Goal: Task Accomplishment & Management: Manage account settings

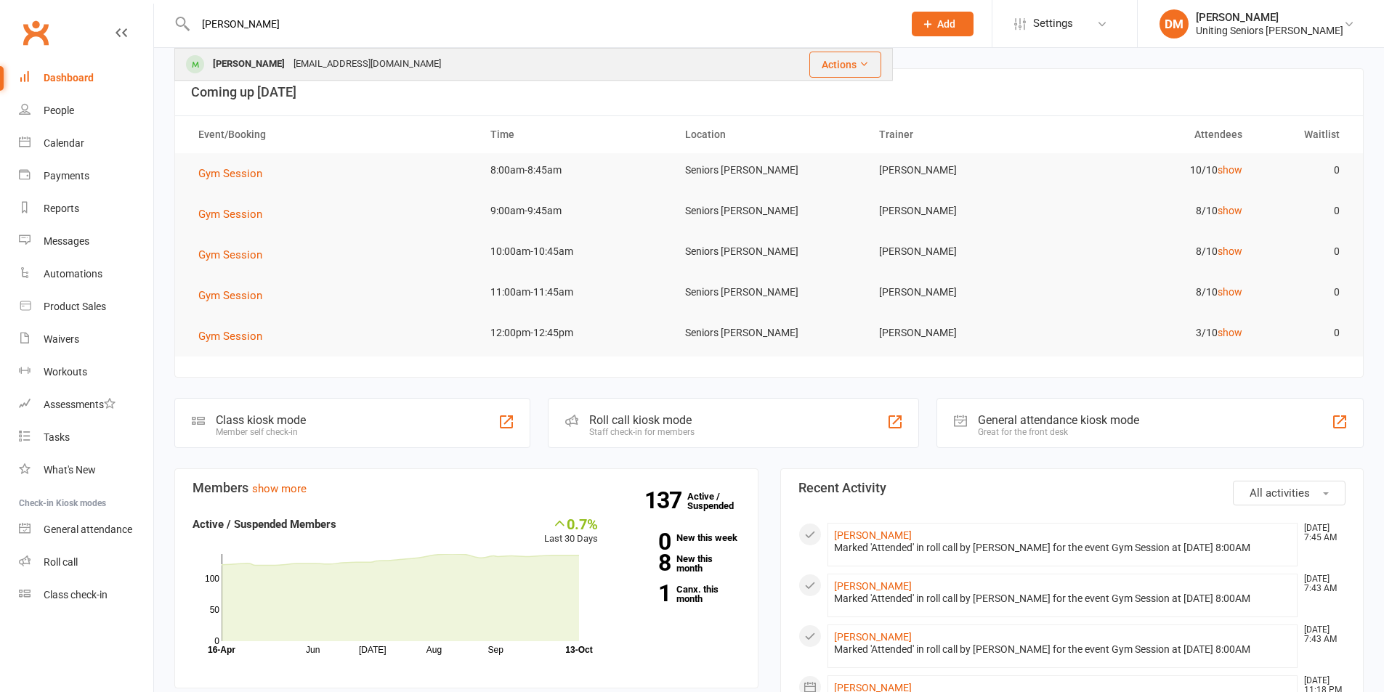
type input "[PERSON_NAME]"
click at [343, 57] on div "[EMAIL_ADDRESS][DOMAIN_NAME]" at bounding box center [367, 64] width 156 height 21
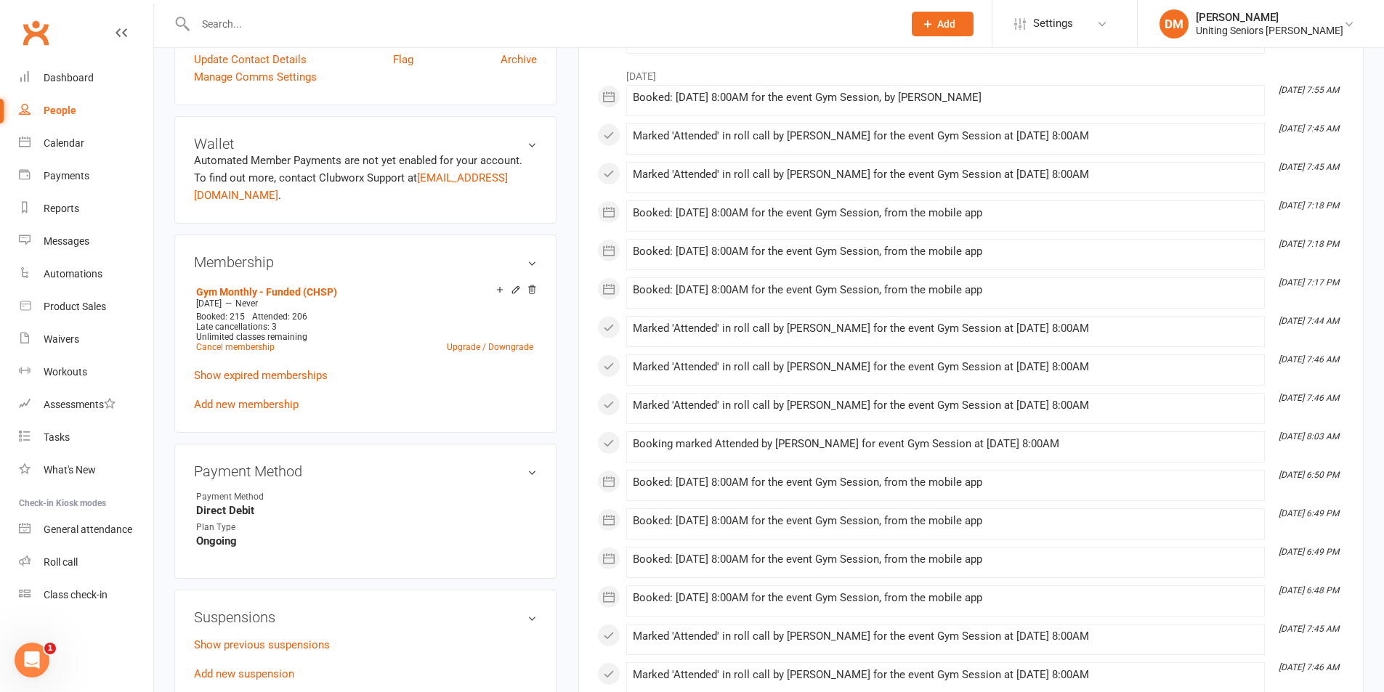
scroll to position [581, 0]
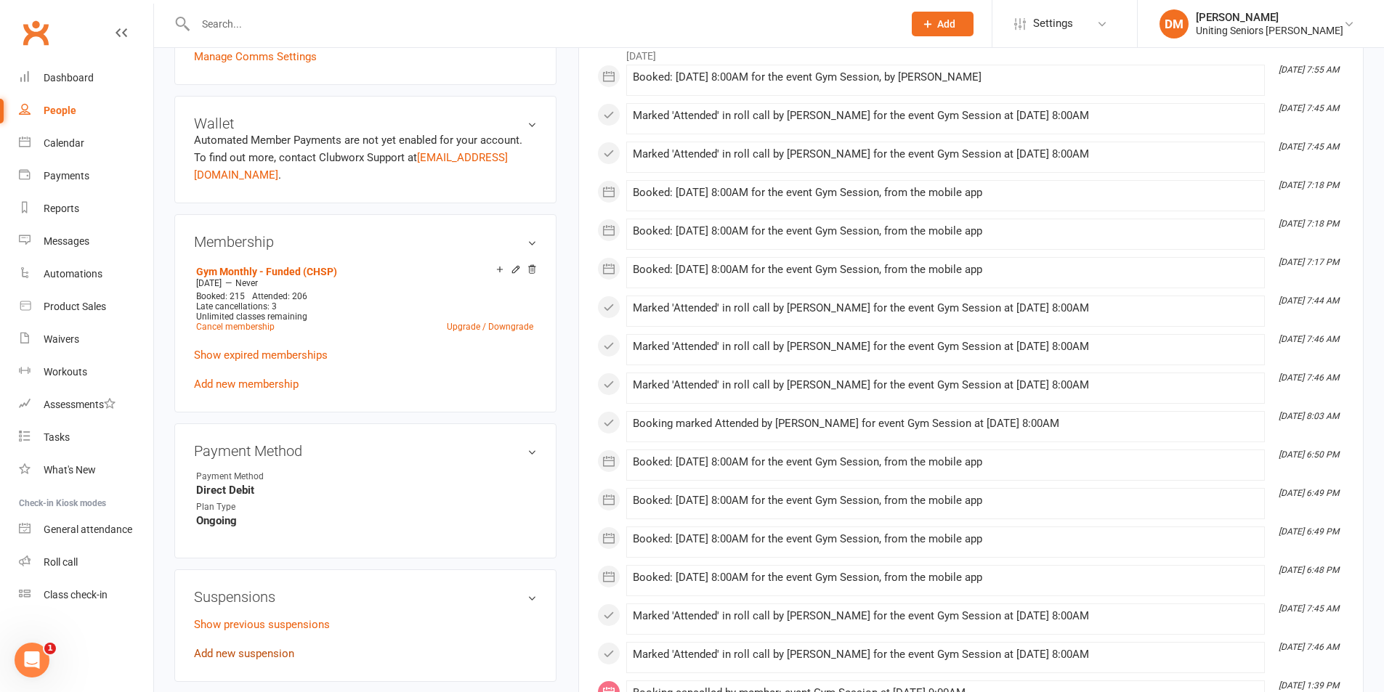
click at [214, 647] on link "Add new suspension" at bounding box center [244, 653] width 100 height 13
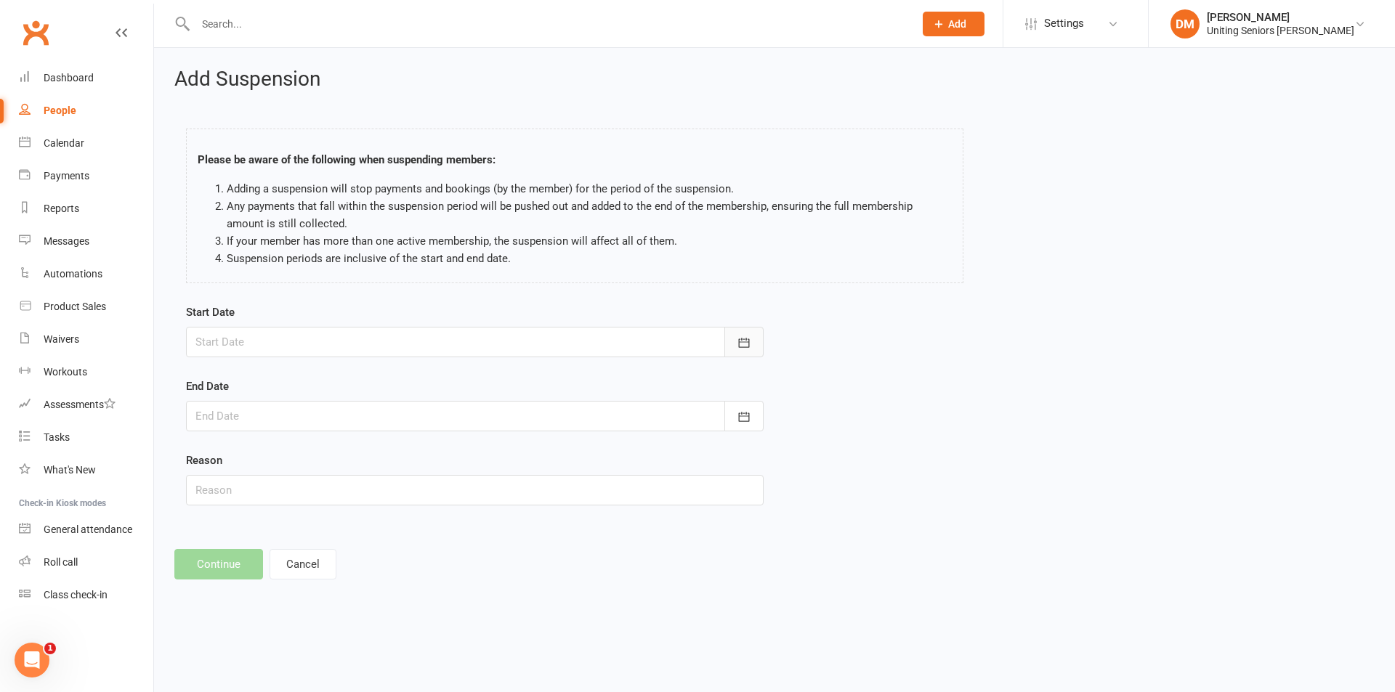
click at [754, 350] on button "button" at bounding box center [743, 342] width 39 height 31
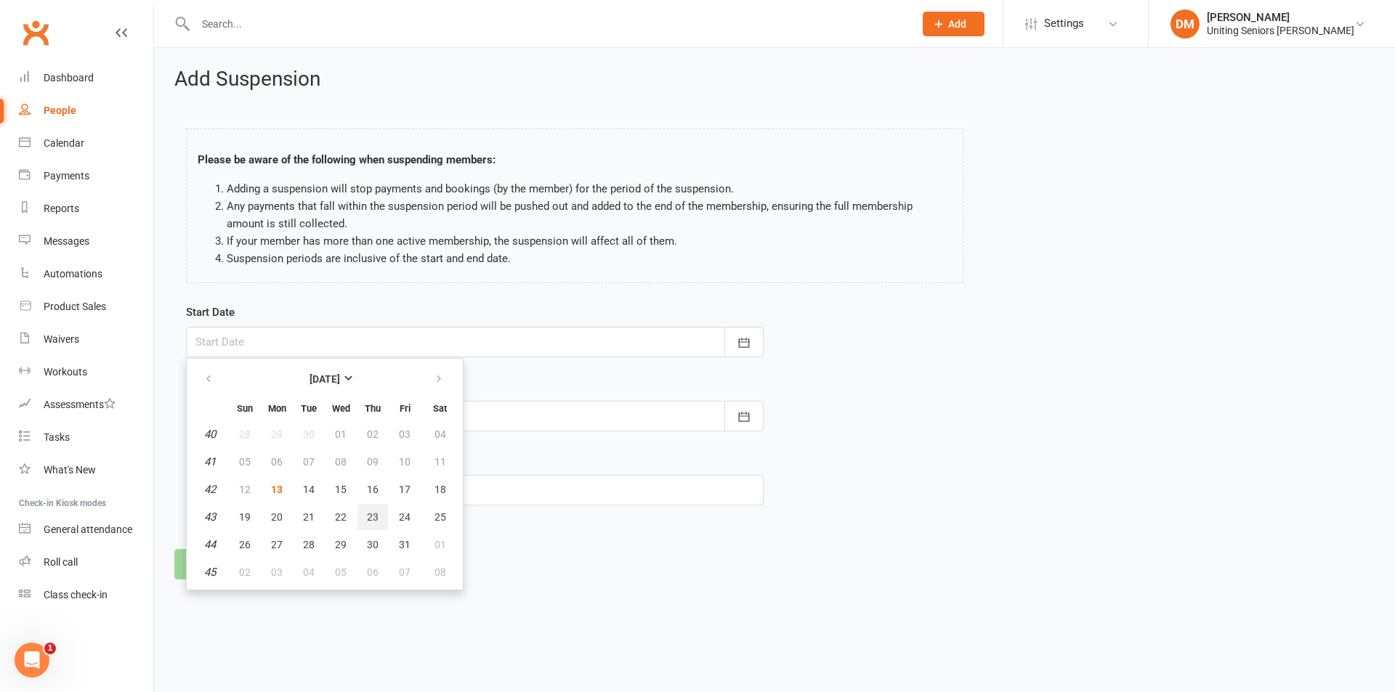
click at [371, 512] on span "23" at bounding box center [373, 518] width 12 height 12
type input "[DATE]"
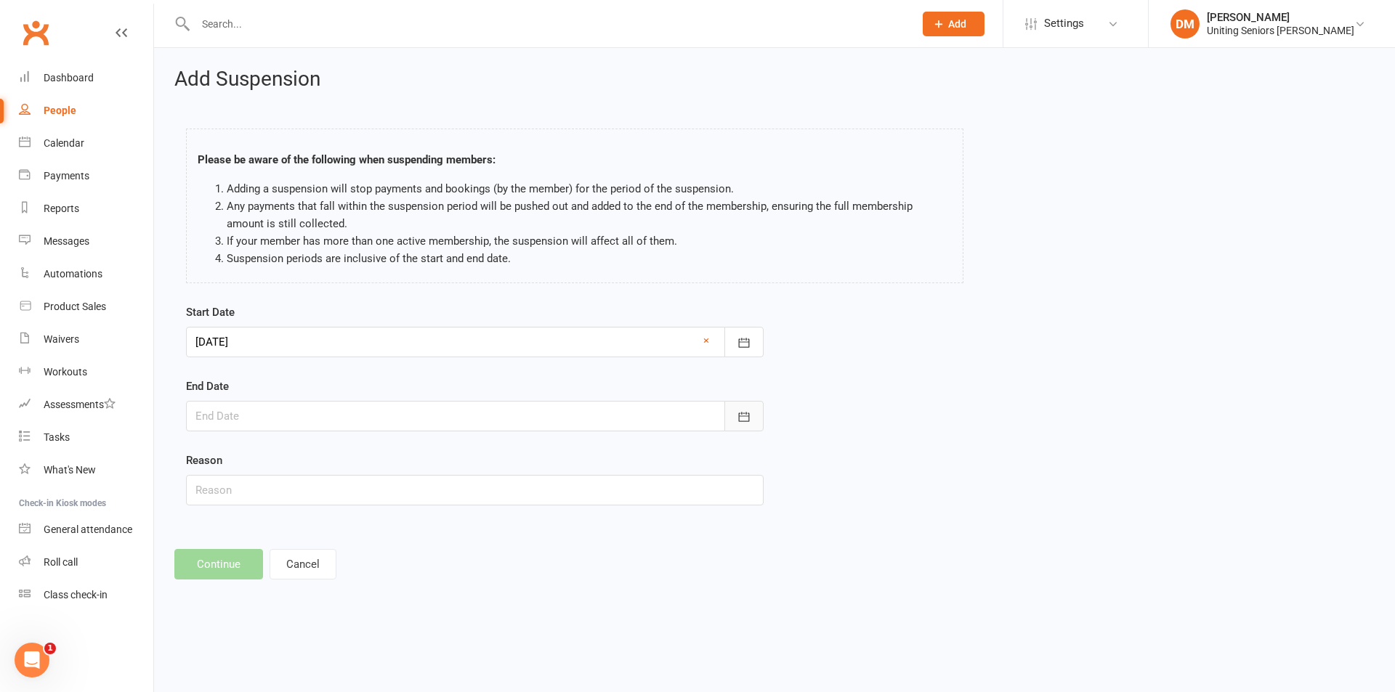
click at [745, 408] on button "button" at bounding box center [743, 416] width 39 height 31
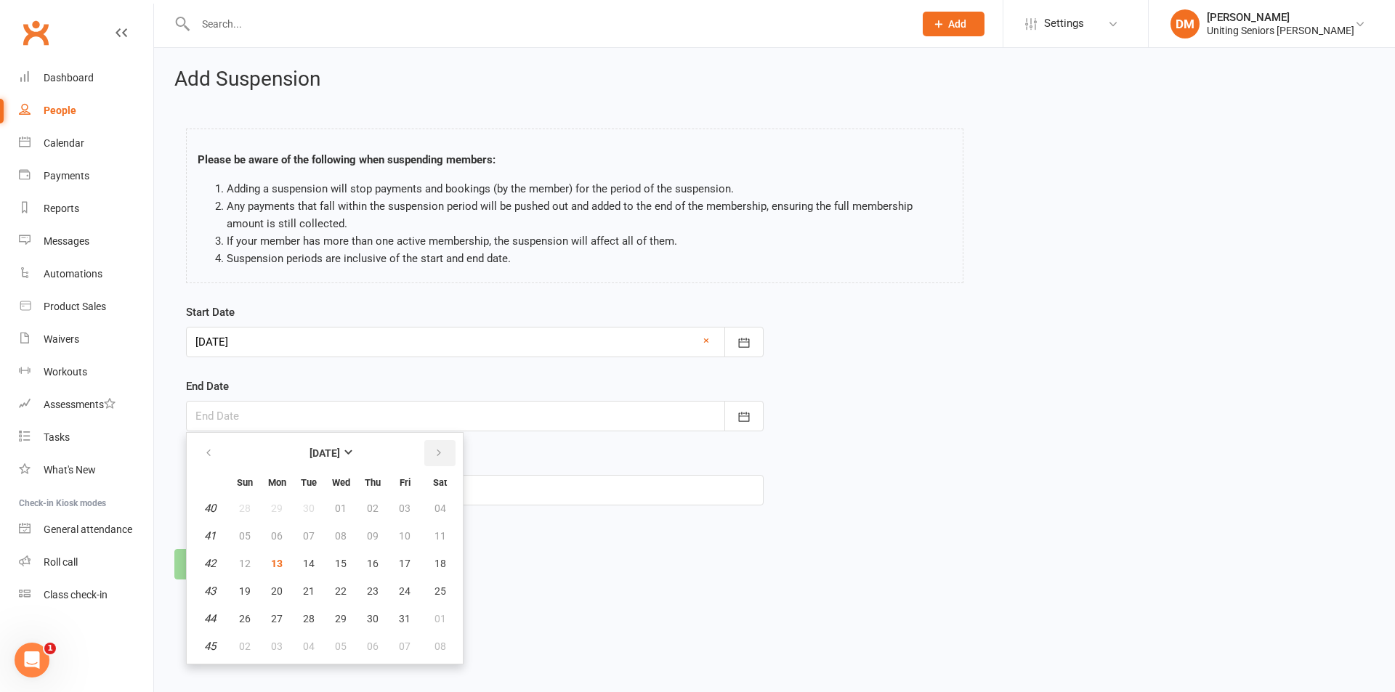
click at [438, 454] on icon "button" at bounding box center [439, 454] width 10 height 12
click at [248, 531] on span "02" at bounding box center [245, 536] width 12 height 12
type input "[DATE]"
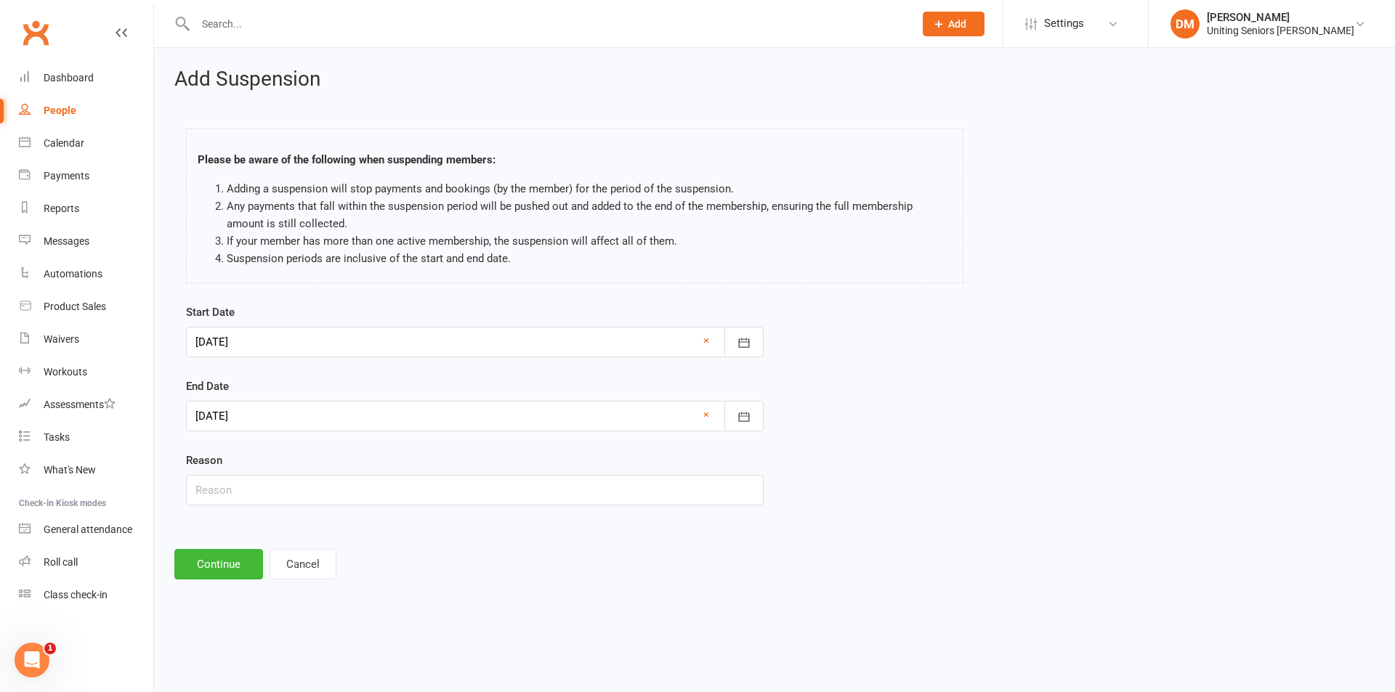
click at [654, 597] on div "Add Suspension Please be aware of the following when suspending members: Adding…" at bounding box center [774, 324] width 1241 height 552
click at [667, 496] on input "text" at bounding box center [475, 490] width 578 height 31
type input "Holiday"
click at [225, 562] on button "Continue" at bounding box center [218, 564] width 89 height 31
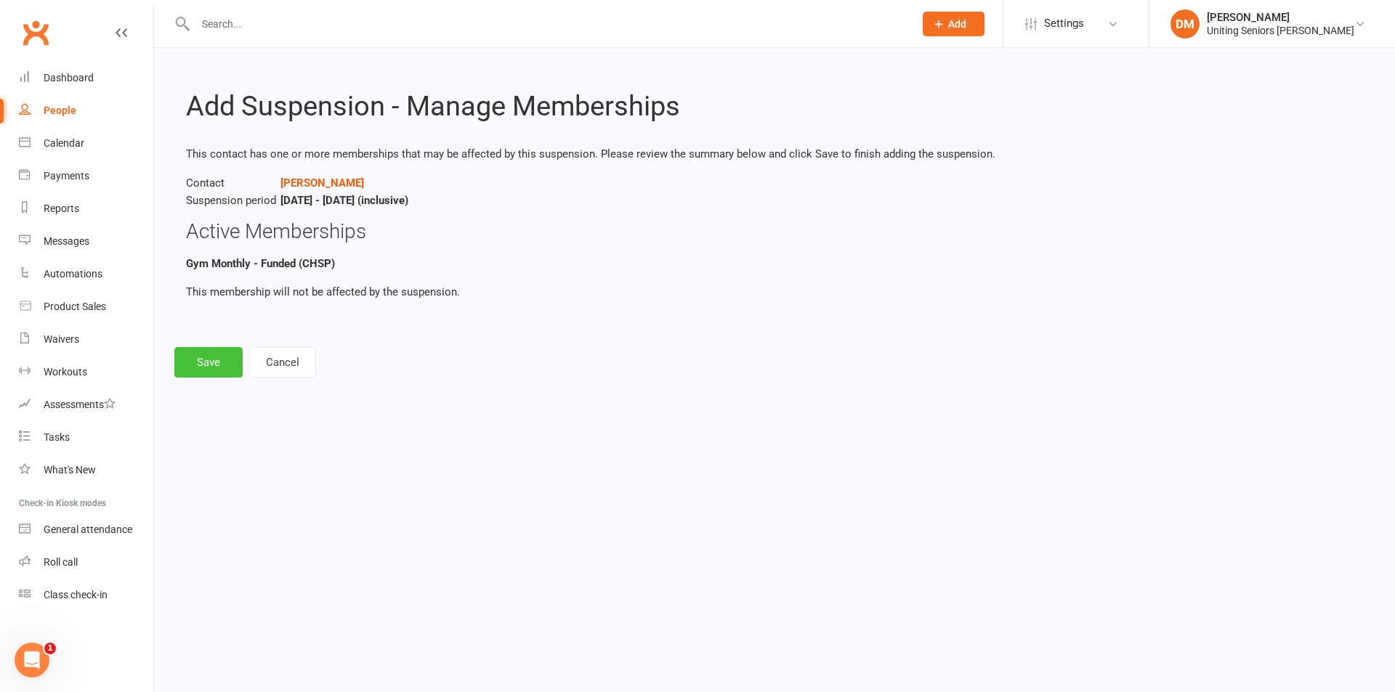
click at [208, 365] on button "Save" at bounding box center [208, 362] width 68 height 31
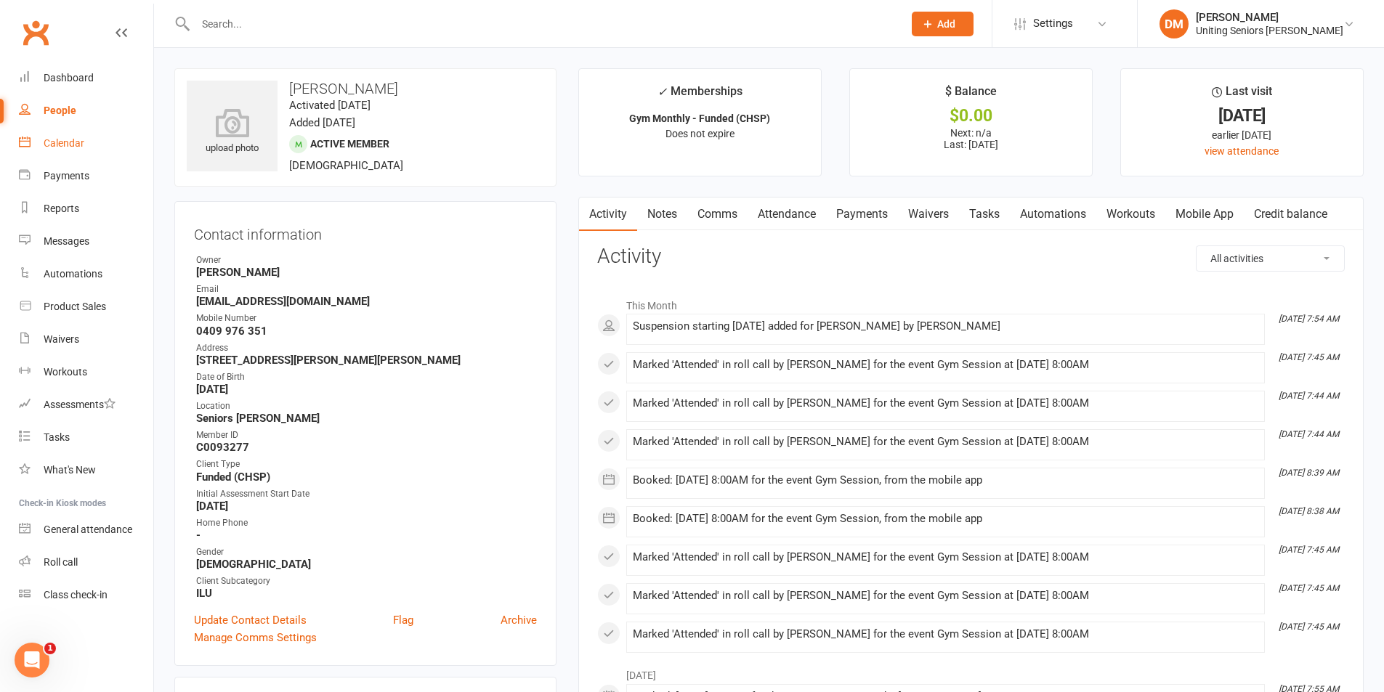
click at [57, 142] on div "Calendar" at bounding box center [64, 143] width 41 height 12
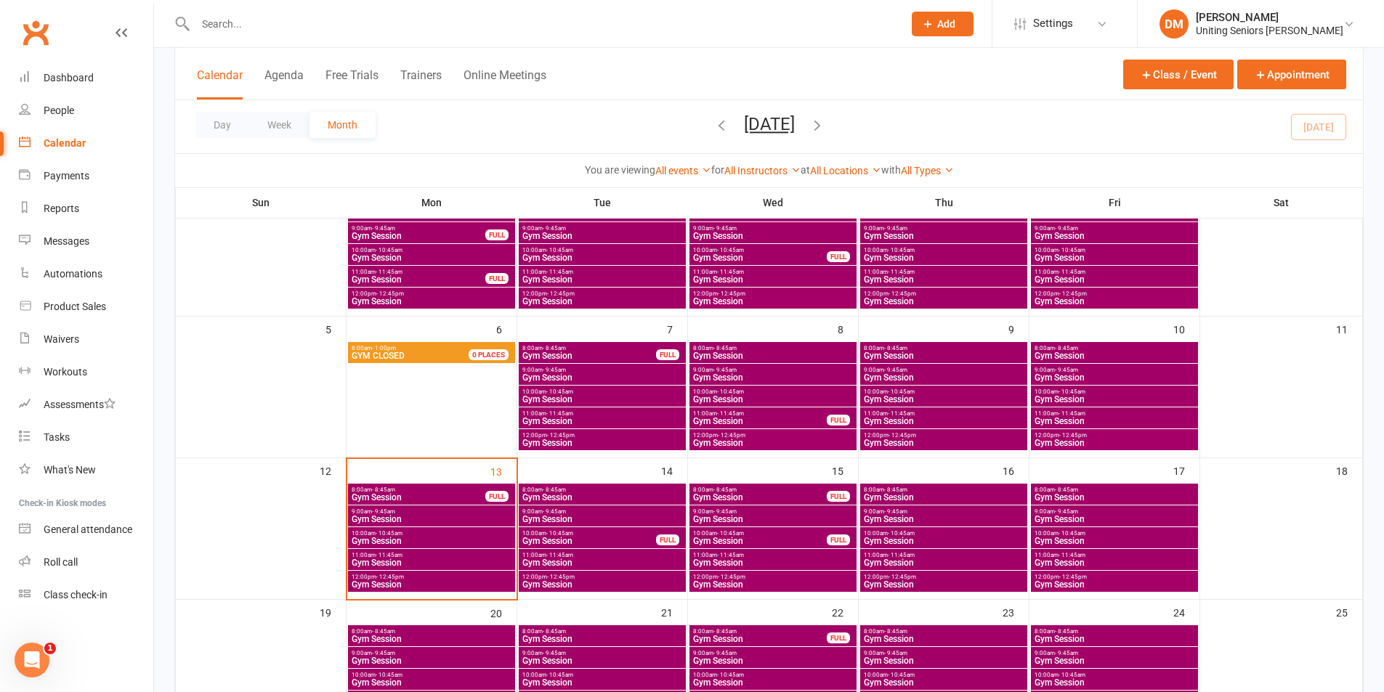
scroll to position [145, 0]
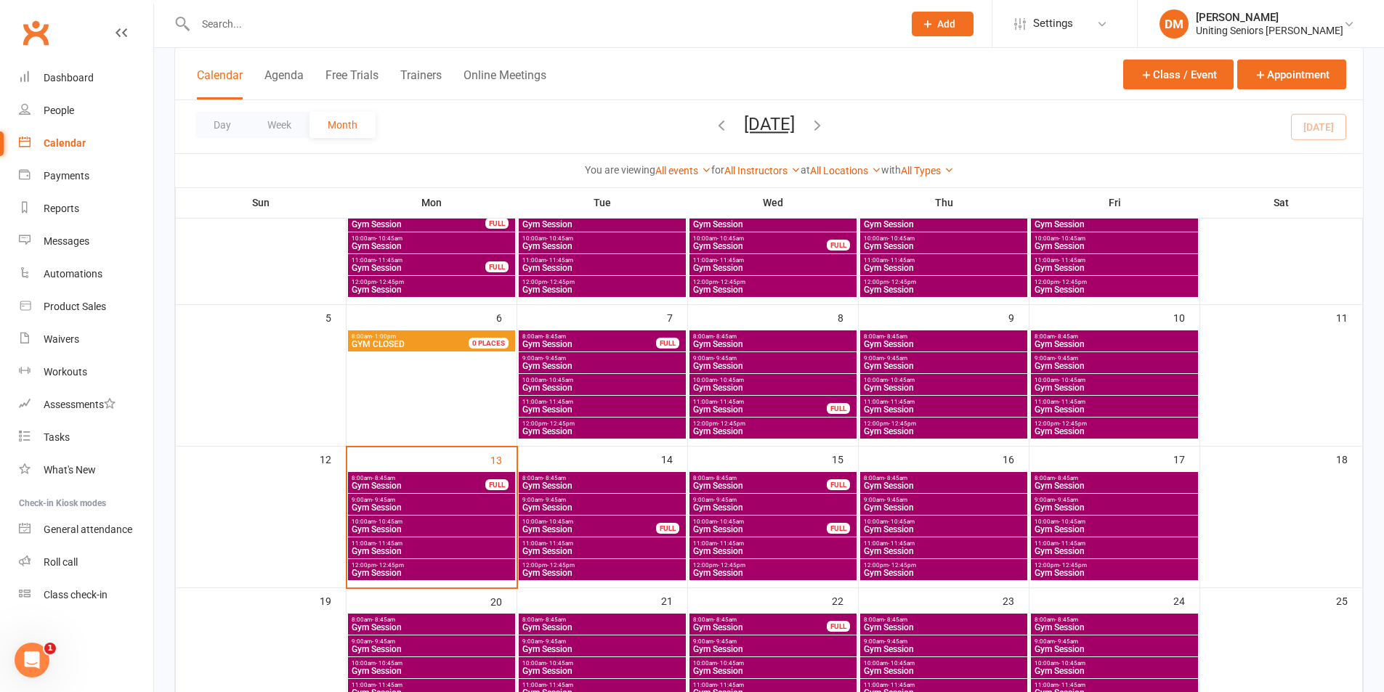
click at [416, 490] on div "8:00am - 8:45am Gym Session FULL" at bounding box center [431, 482] width 167 height 21
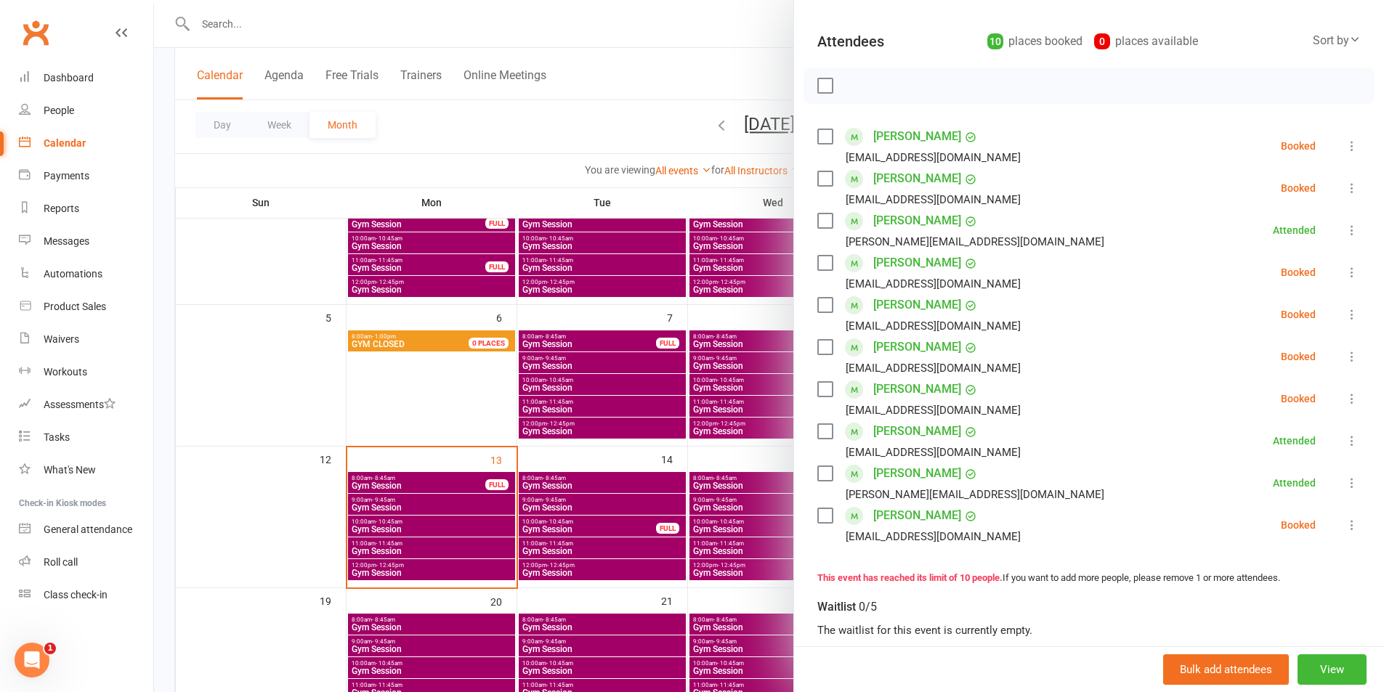
click at [368, 503] on div at bounding box center [769, 346] width 1230 height 692
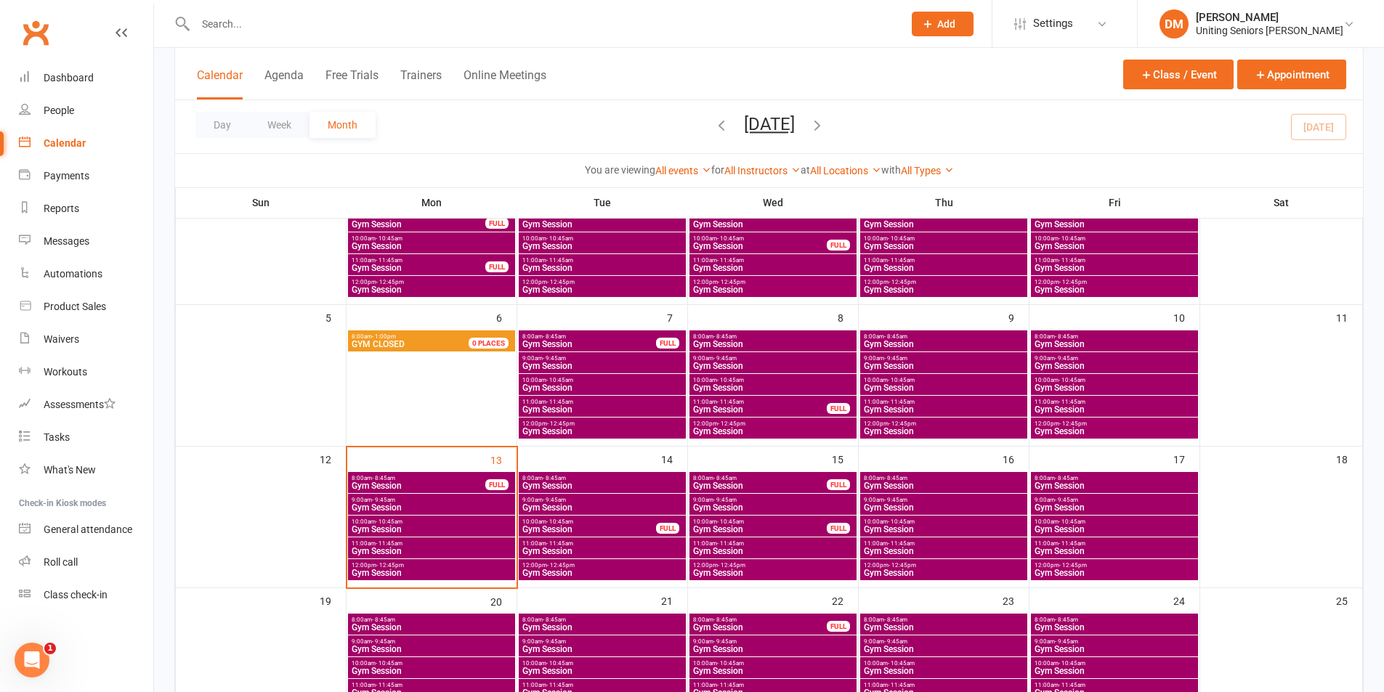
click at [367, 502] on span "9:00am - 9:45am" at bounding box center [431, 500] width 161 height 7
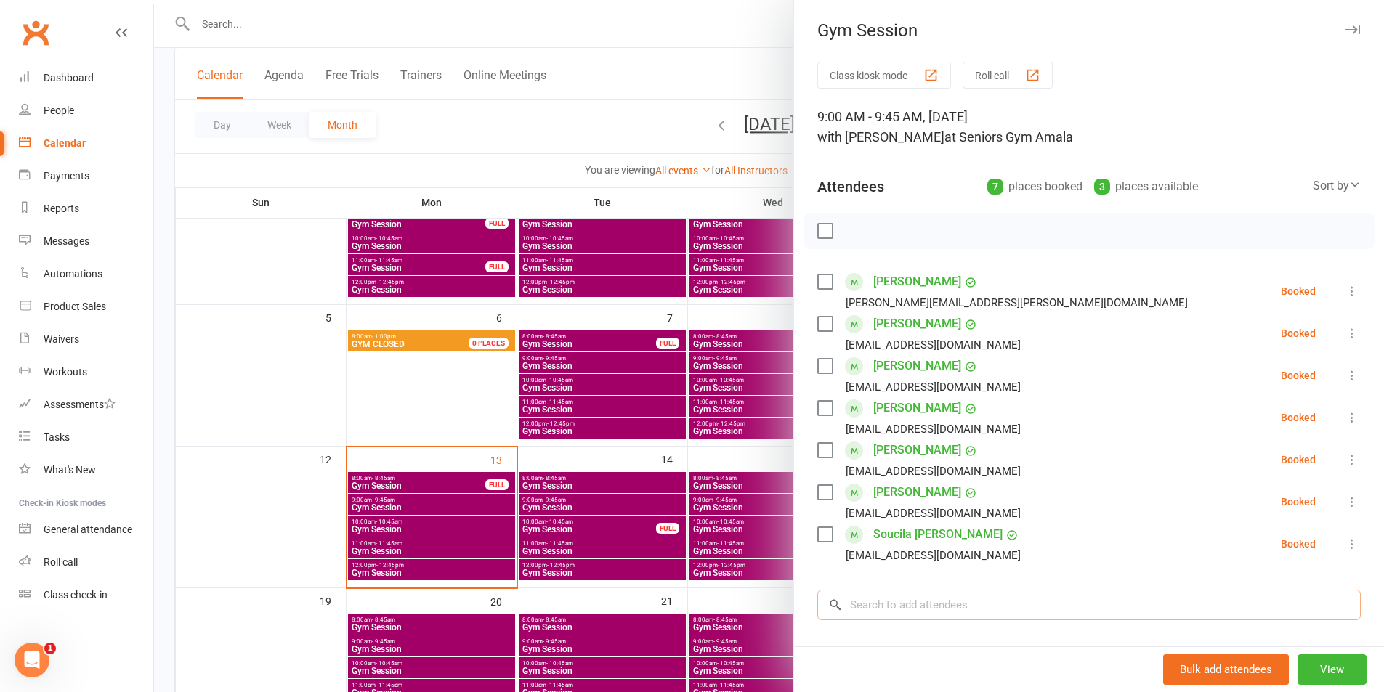
click at [1019, 610] on input "search" at bounding box center [1088, 605] width 543 height 31
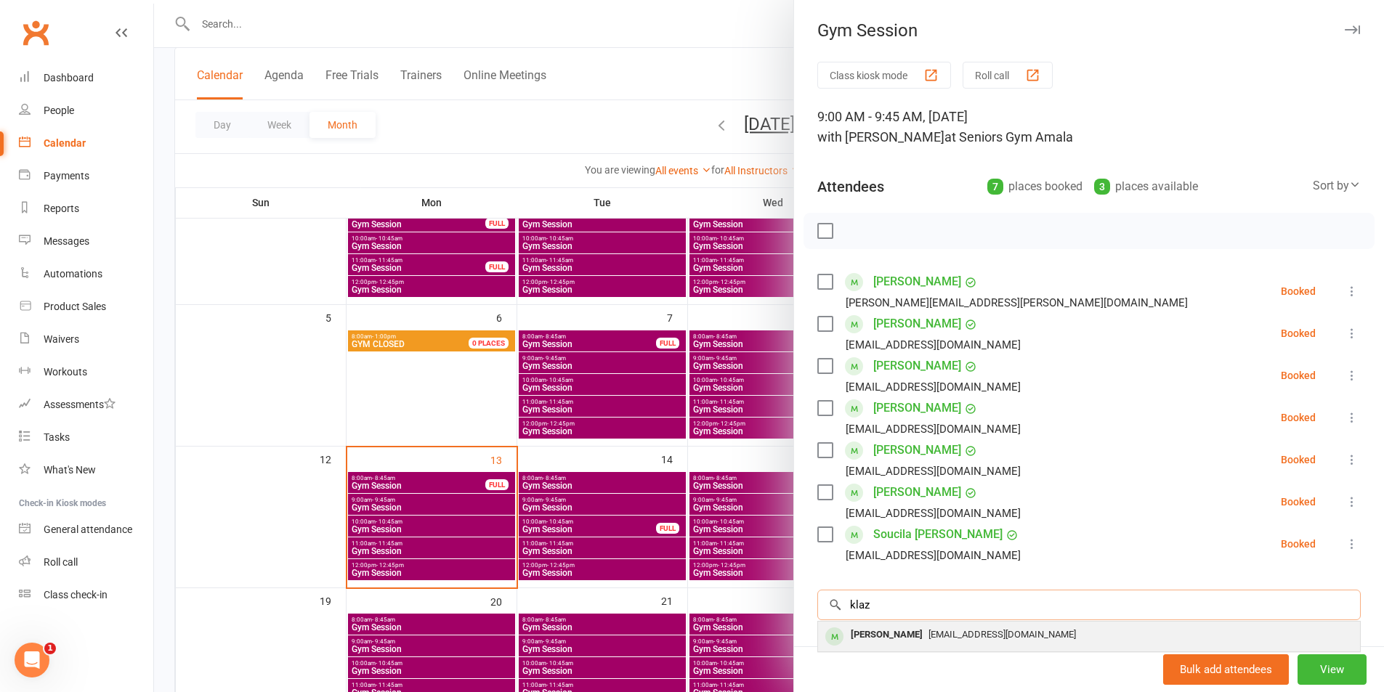
type input "klaz"
click at [958, 639] on span "[EMAIL_ADDRESS][DOMAIN_NAME]" at bounding box center [1002, 634] width 147 height 11
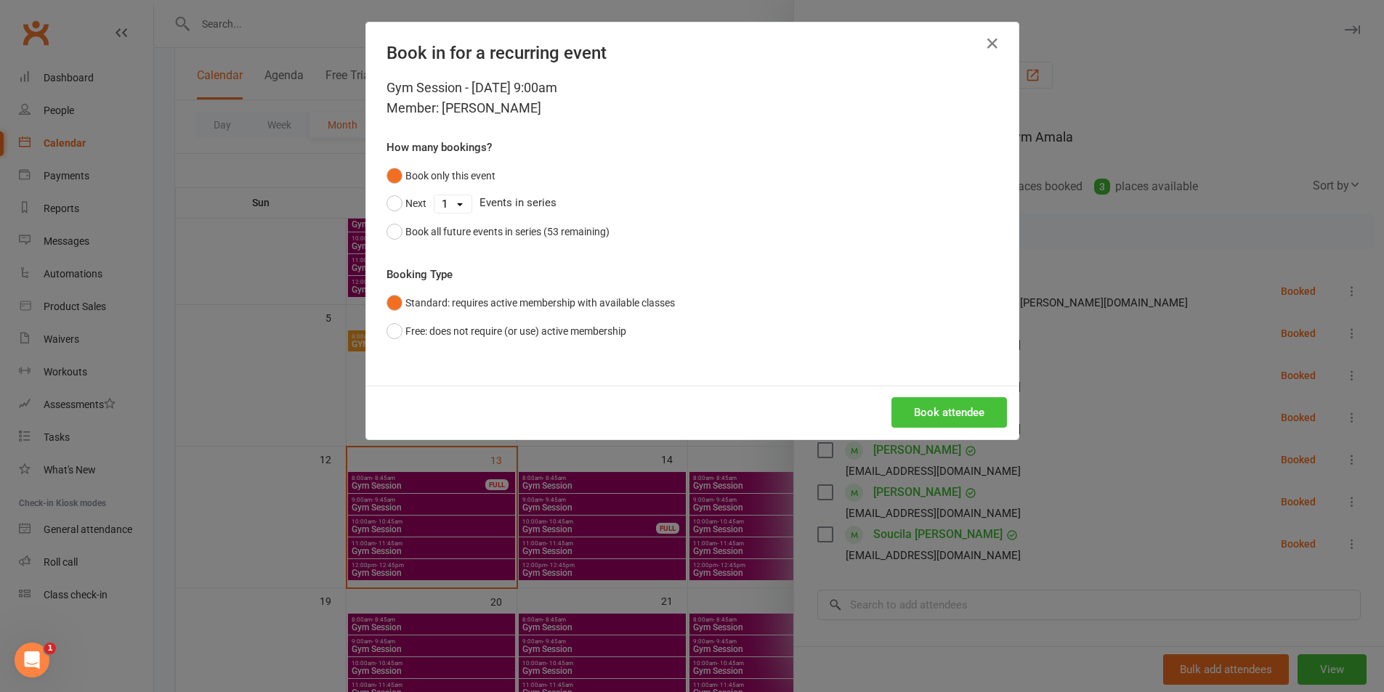
click at [926, 408] on button "Book attendee" at bounding box center [950, 412] width 116 height 31
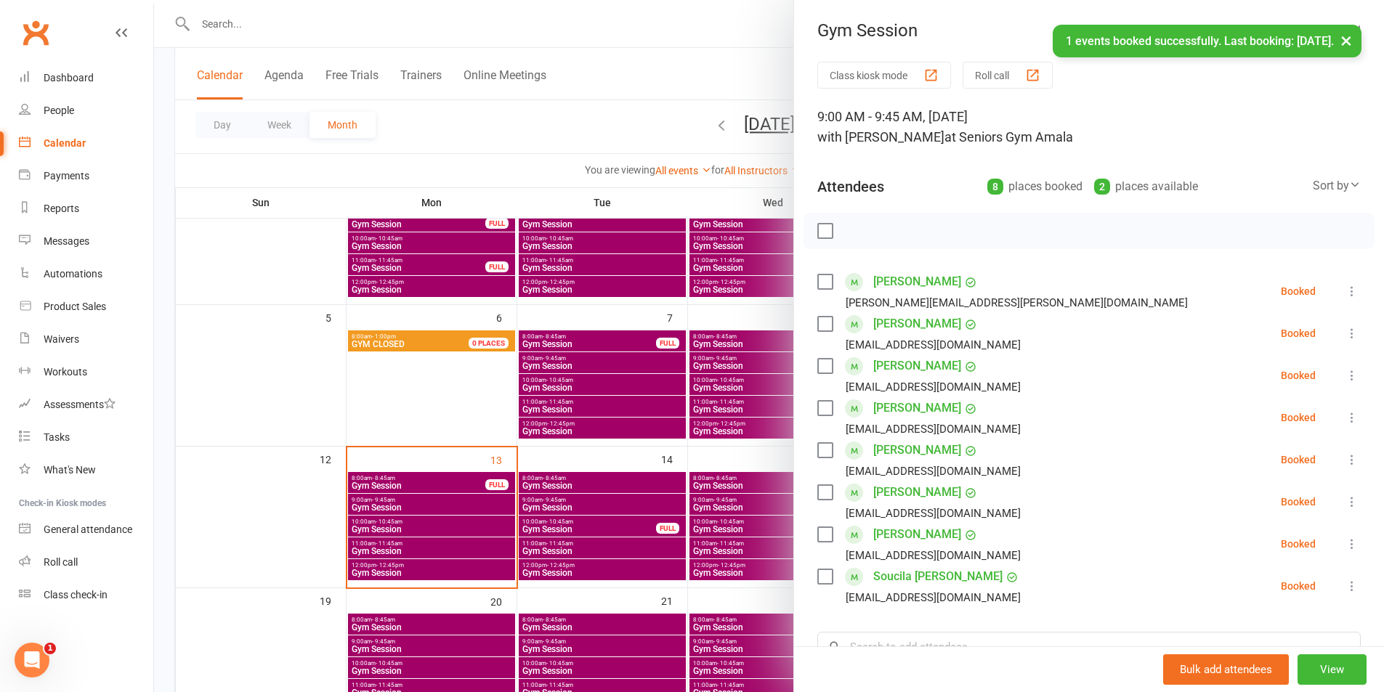
click at [565, 502] on div at bounding box center [769, 346] width 1230 height 692
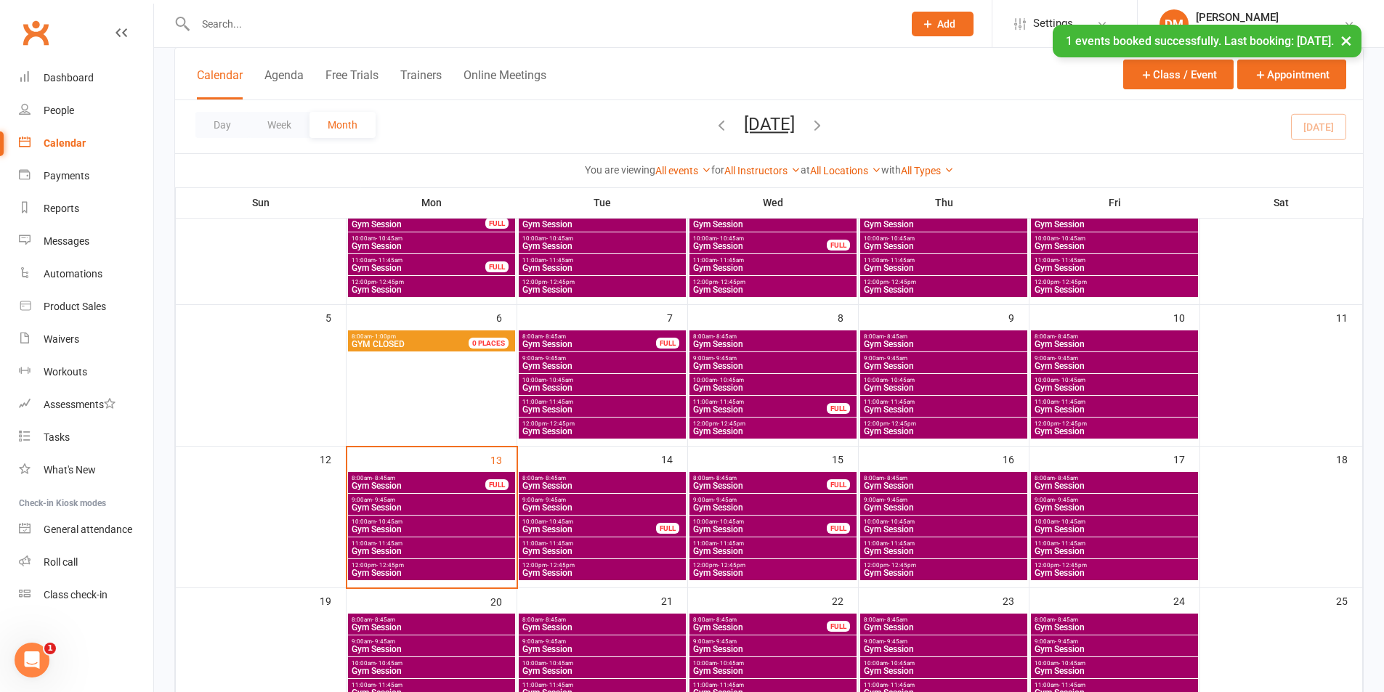
click at [565, 502] on span "- 9:45am" at bounding box center [554, 500] width 23 height 7
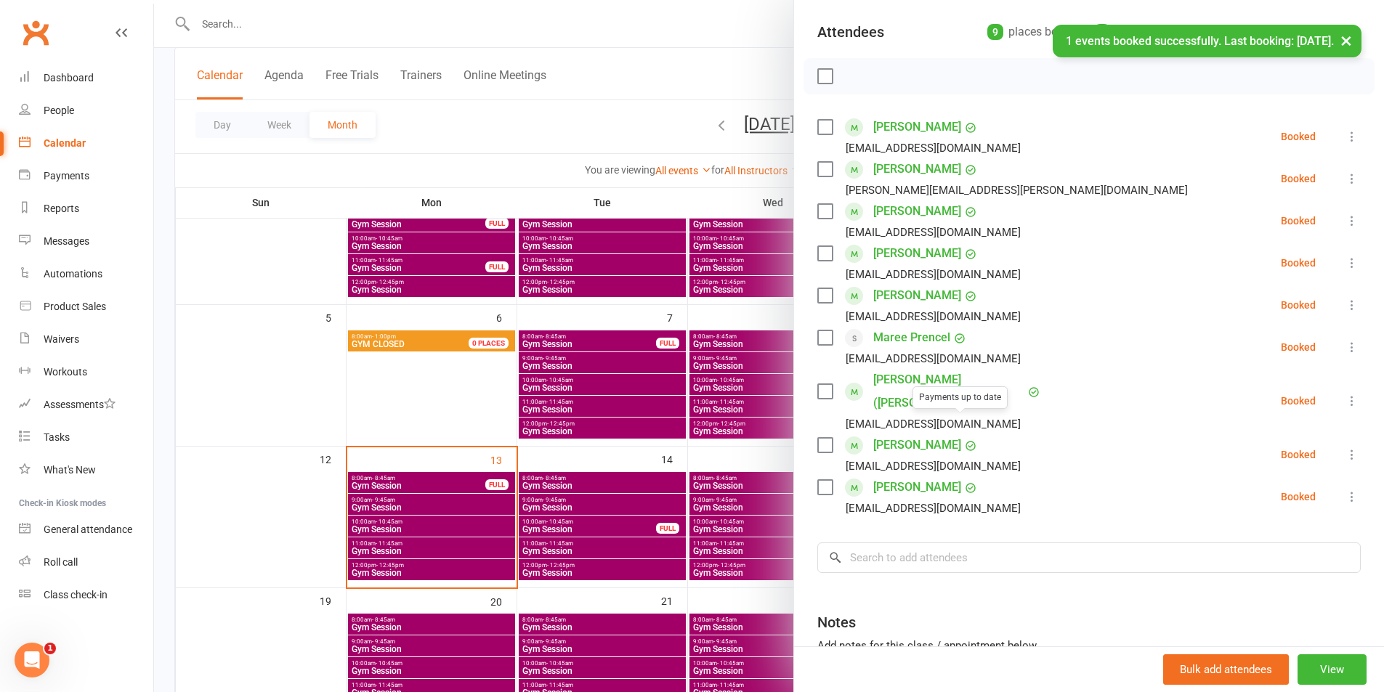
scroll to position [264, 0]
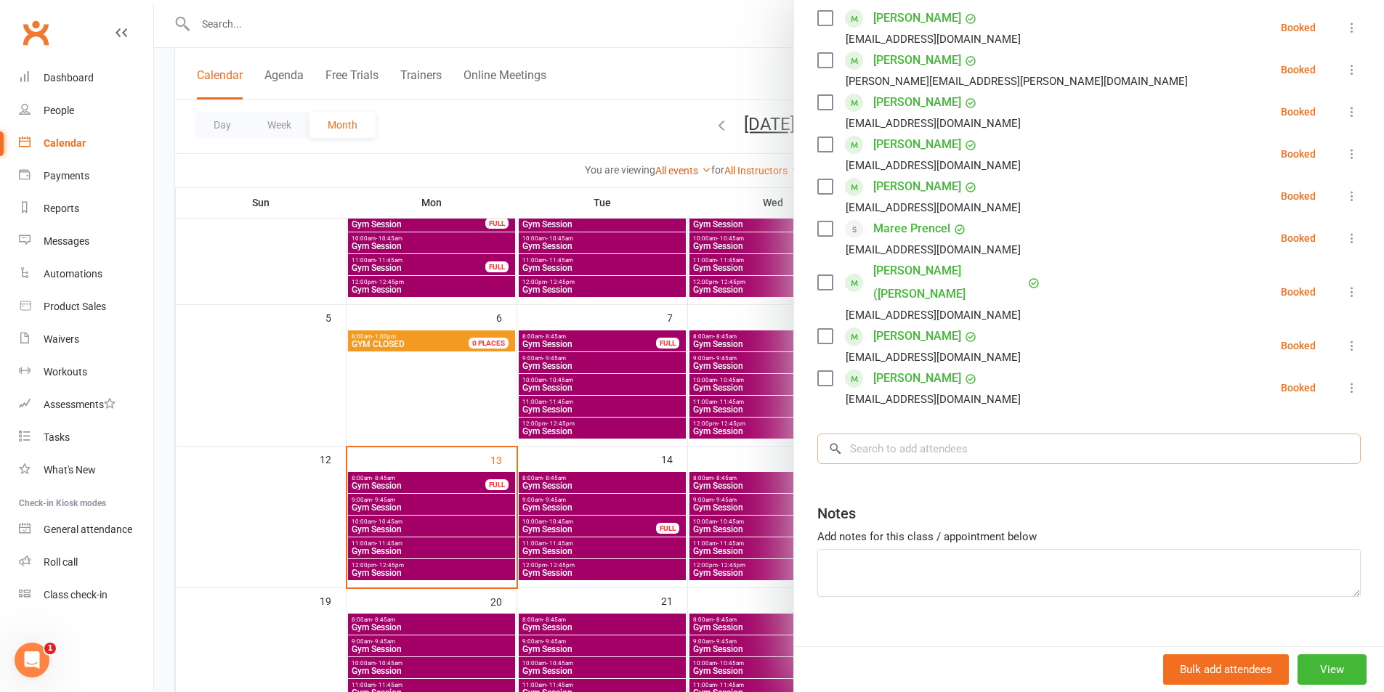
click at [974, 434] on input "search" at bounding box center [1088, 449] width 543 height 31
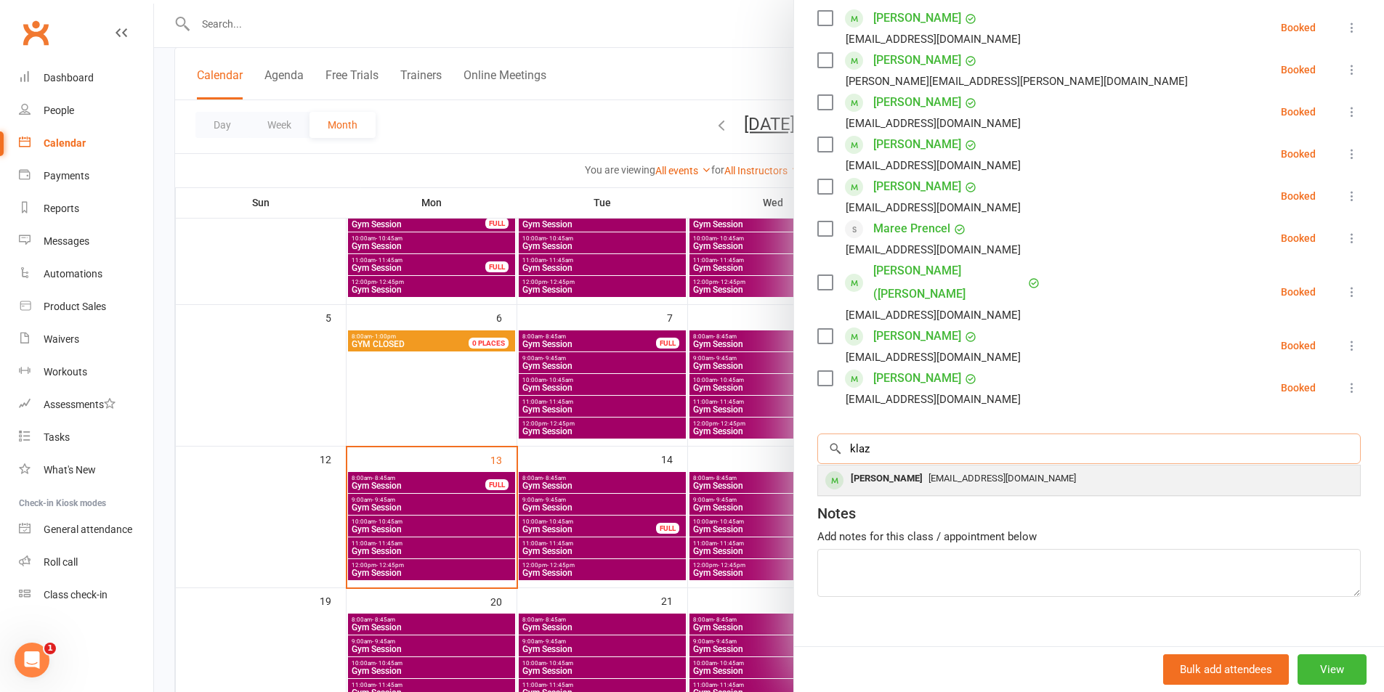
type input "klaz"
click at [945, 473] on span "[EMAIL_ADDRESS][DOMAIN_NAME]" at bounding box center [1002, 478] width 147 height 11
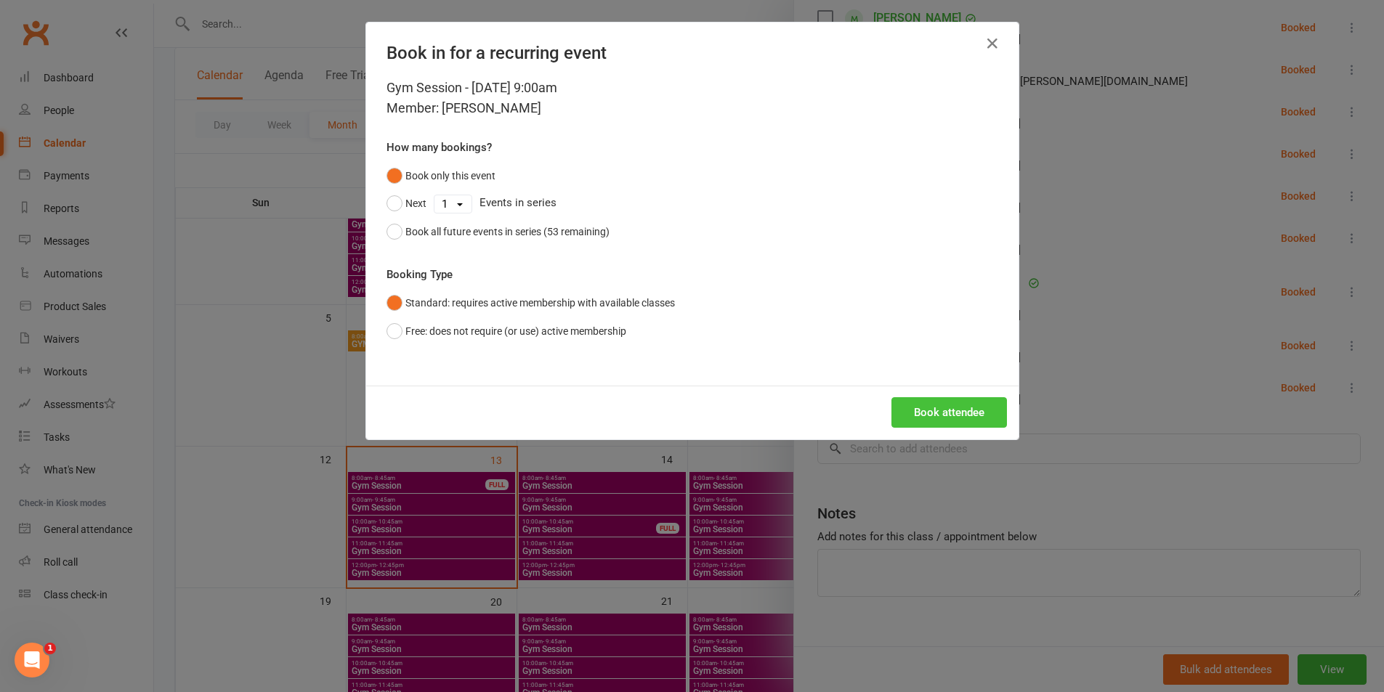
click at [942, 416] on button "Book attendee" at bounding box center [950, 412] width 116 height 31
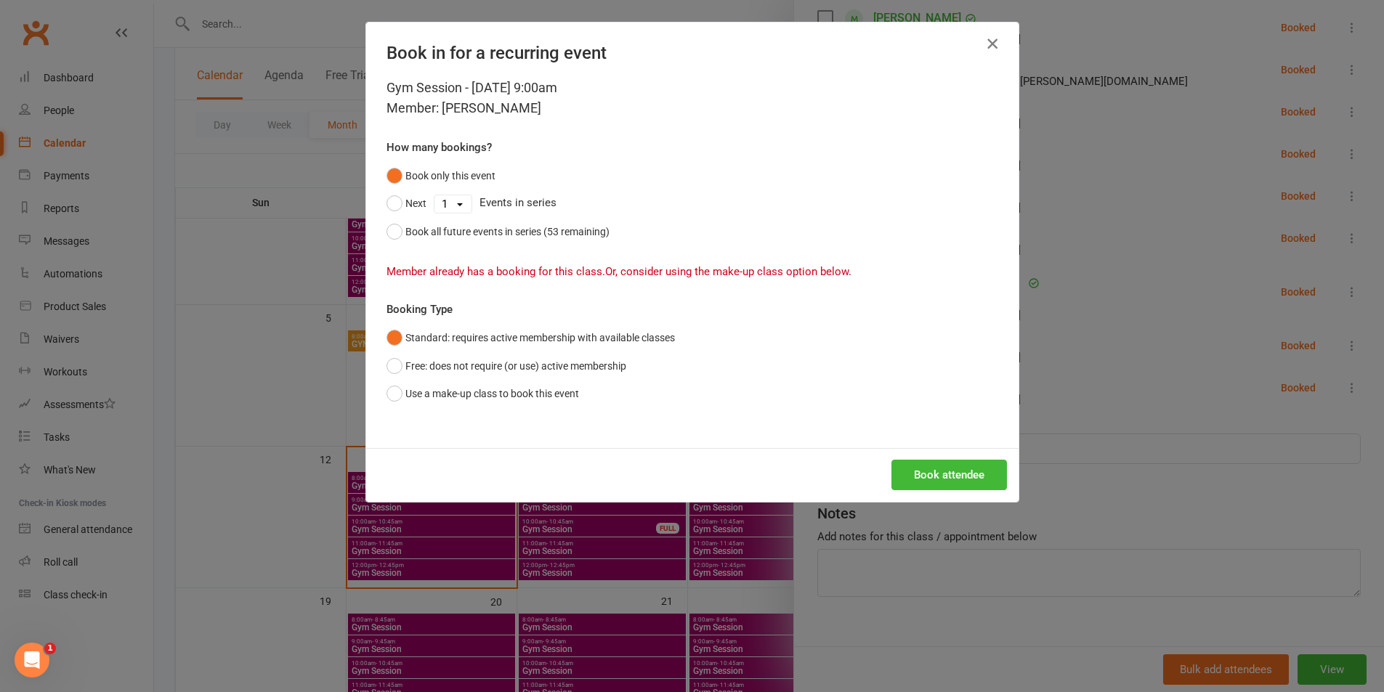
click at [981, 36] on button "button" at bounding box center [992, 43] width 23 height 23
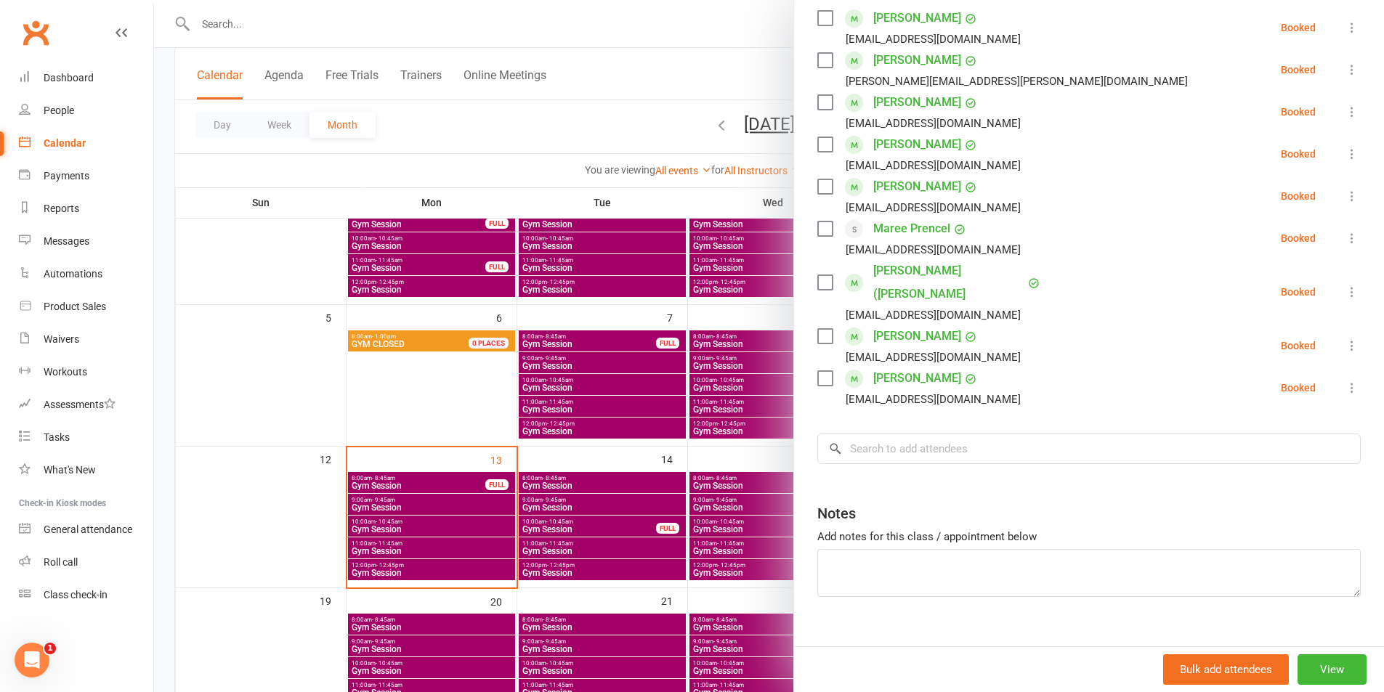
click at [716, 503] on div at bounding box center [769, 346] width 1230 height 692
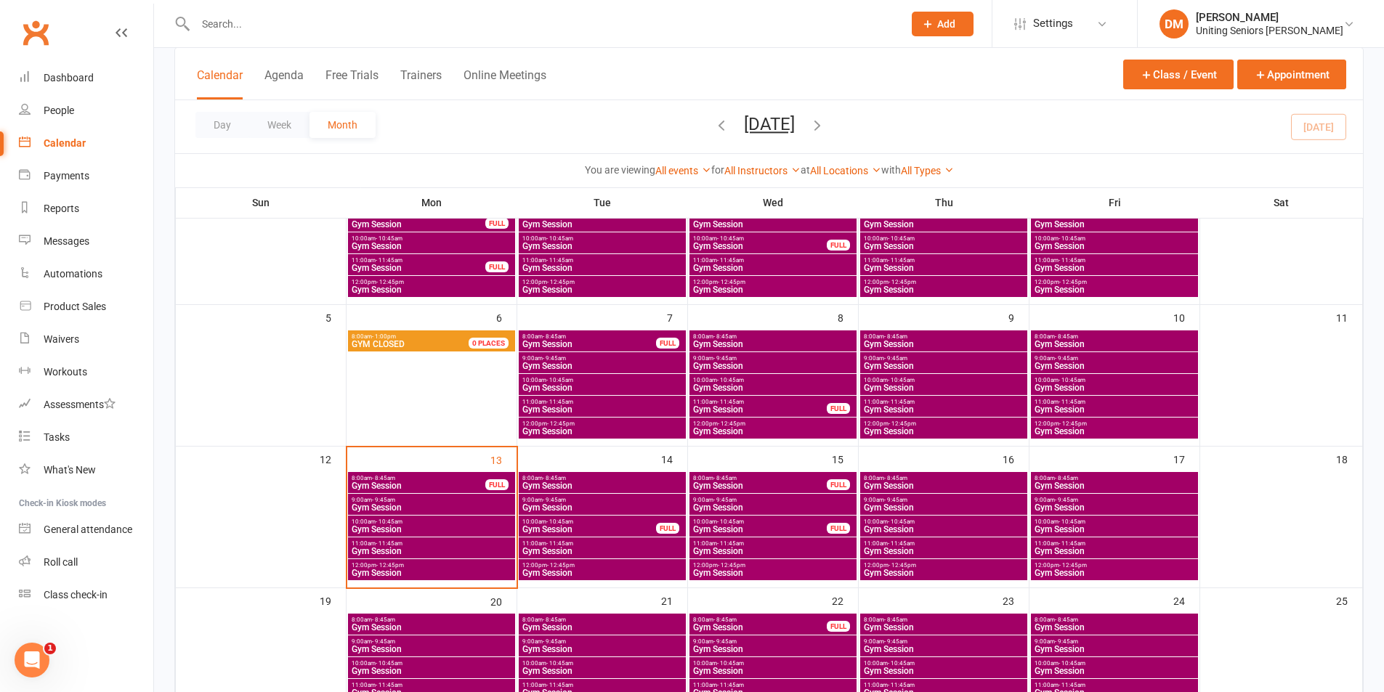
click at [716, 504] on span "Gym Session" at bounding box center [772, 508] width 161 height 9
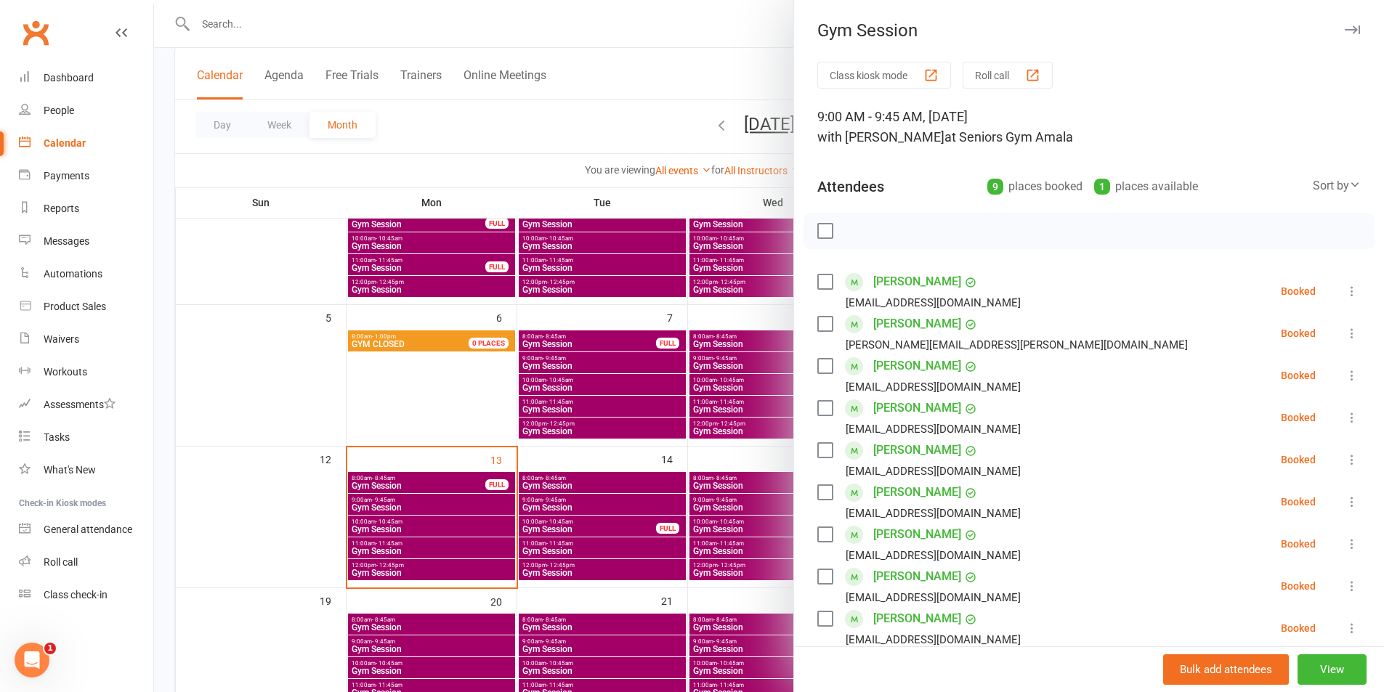
scroll to position [73, 0]
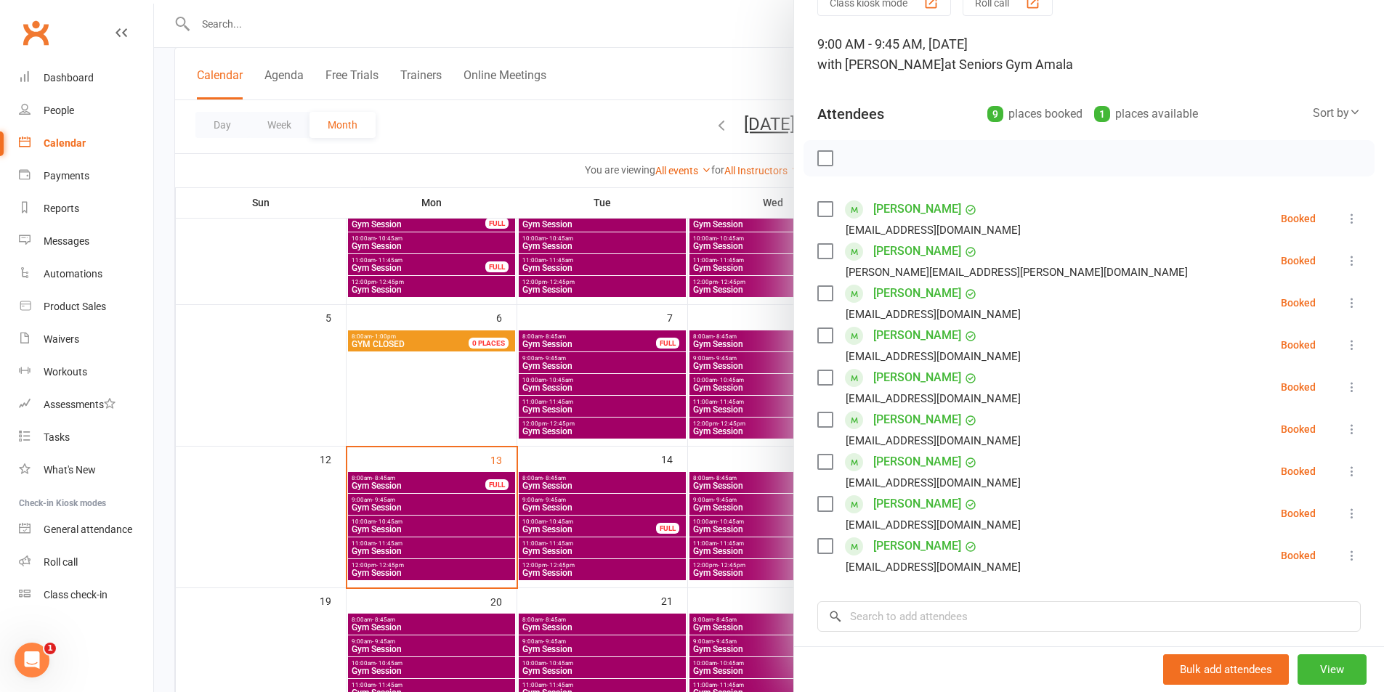
click at [606, 41] on div at bounding box center [769, 346] width 1230 height 692
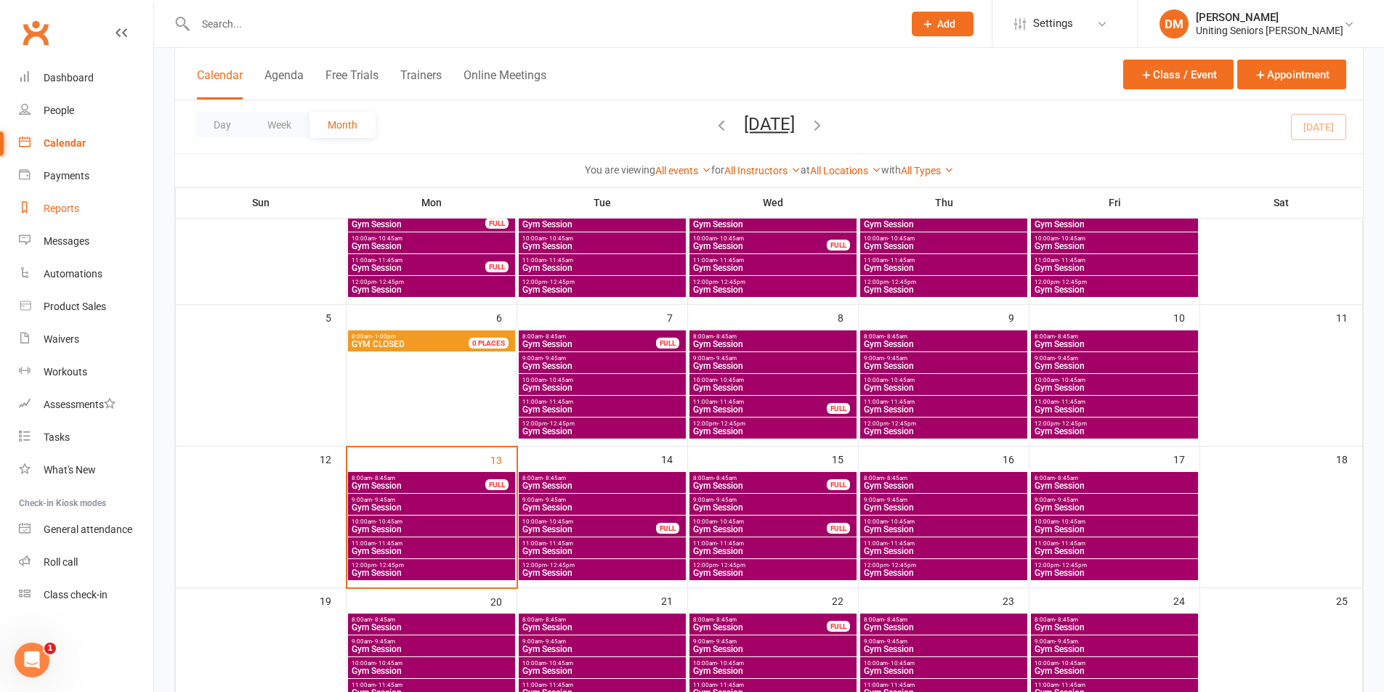
click at [72, 211] on div "Reports" at bounding box center [62, 209] width 36 height 12
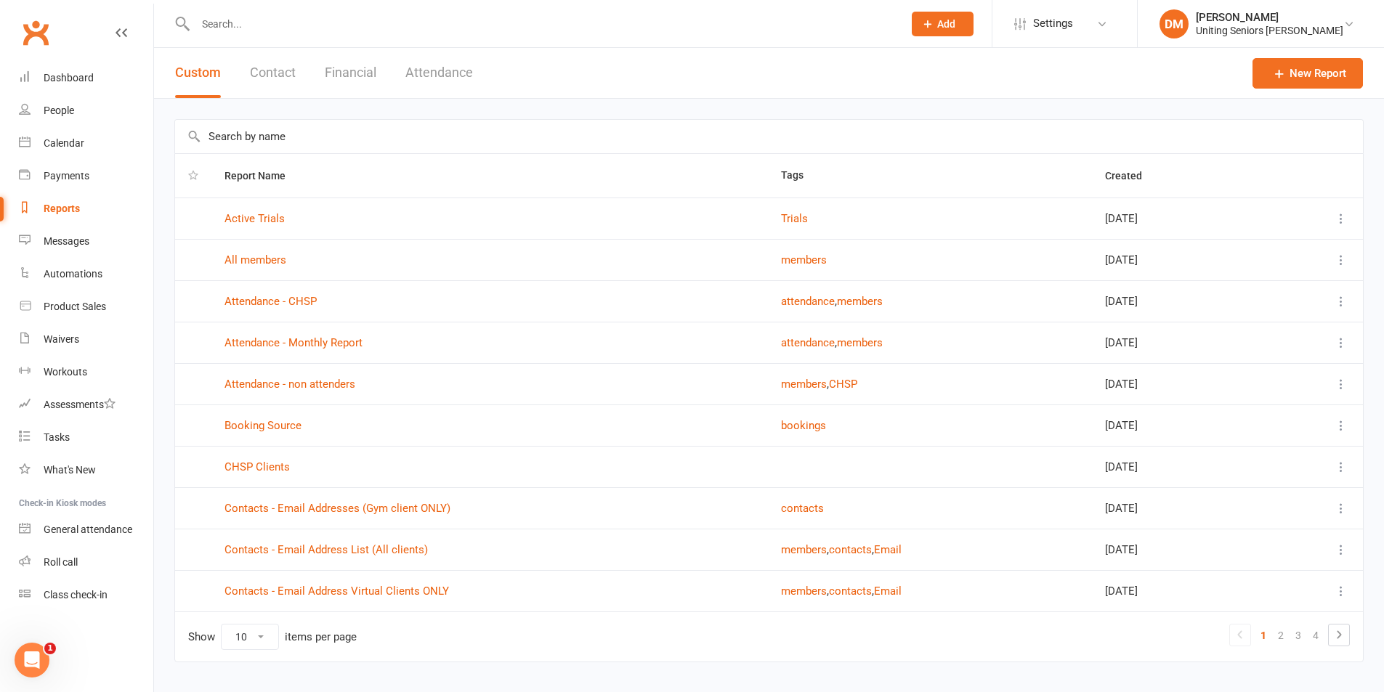
click at [249, 636] on select "10 25 50 100" at bounding box center [250, 637] width 57 height 25
select select "50"
click at [222, 625] on select "10 25 50 100" at bounding box center [250, 637] width 57 height 25
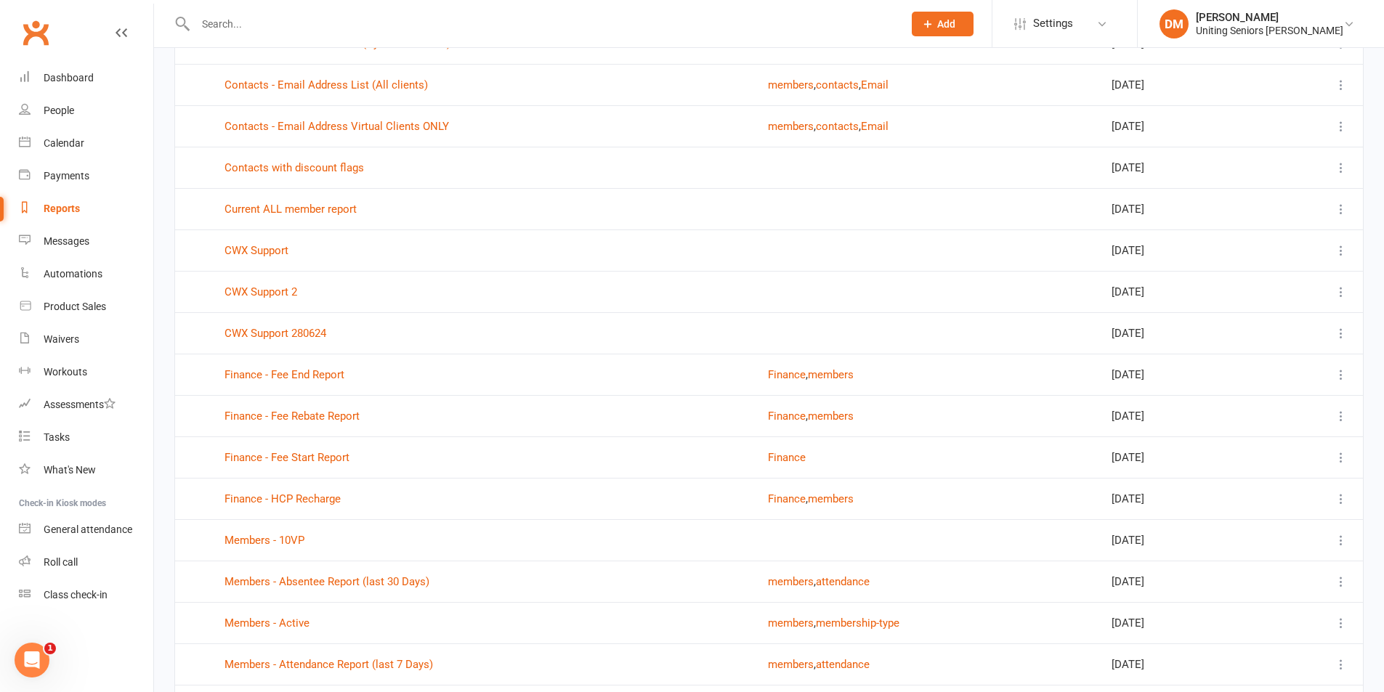
scroll to position [509, 0]
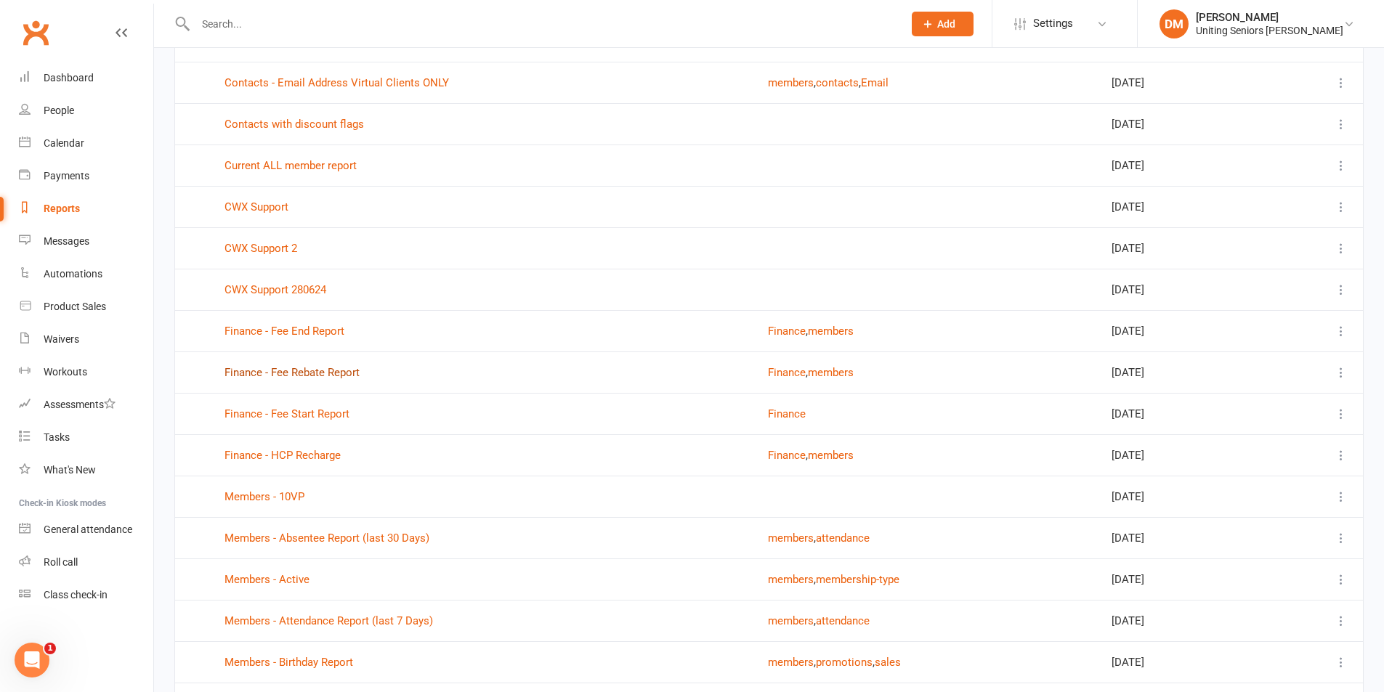
click at [328, 373] on link "Finance - Fee Rebate Report" at bounding box center [292, 372] width 135 height 13
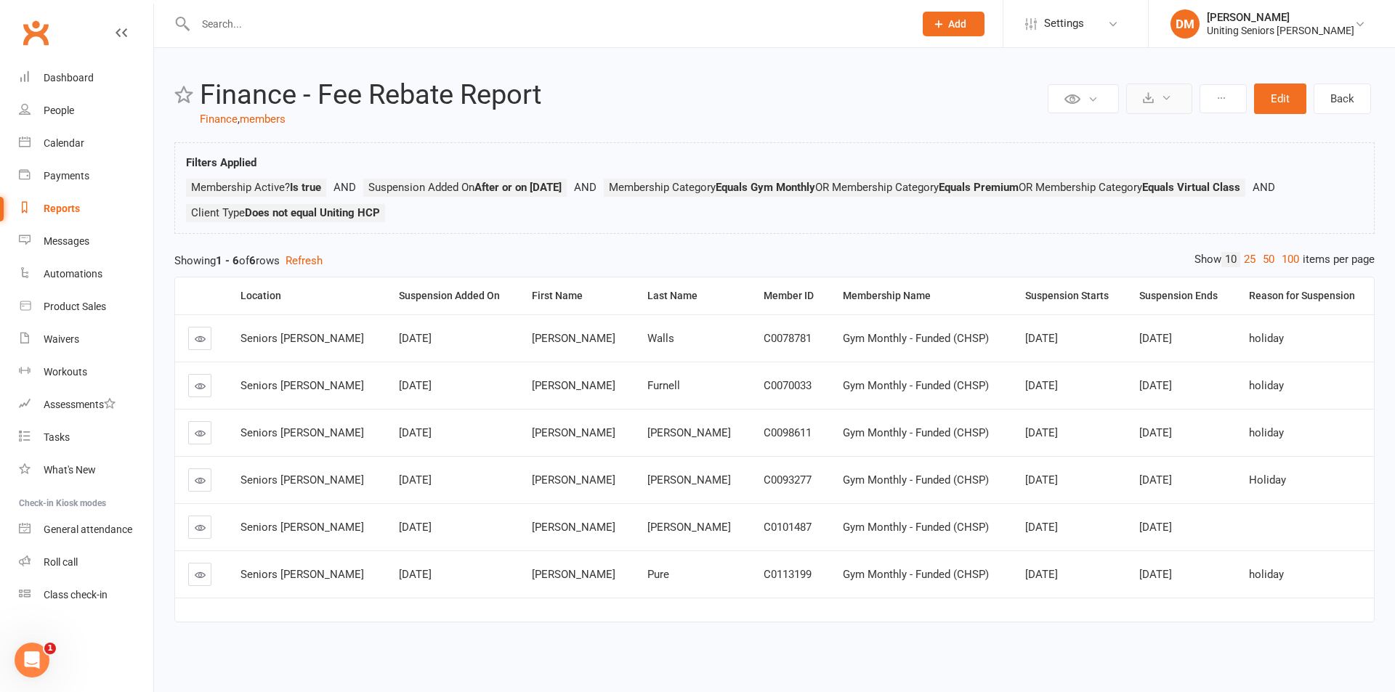
click at [1170, 95] on icon at bounding box center [1166, 97] width 11 height 11
click at [1145, 126] on link "Export to CSV" at bounding box center [1115, 133] width 153 height 29
